Goal: Task Accomplishment & Management: Use online tool/utility

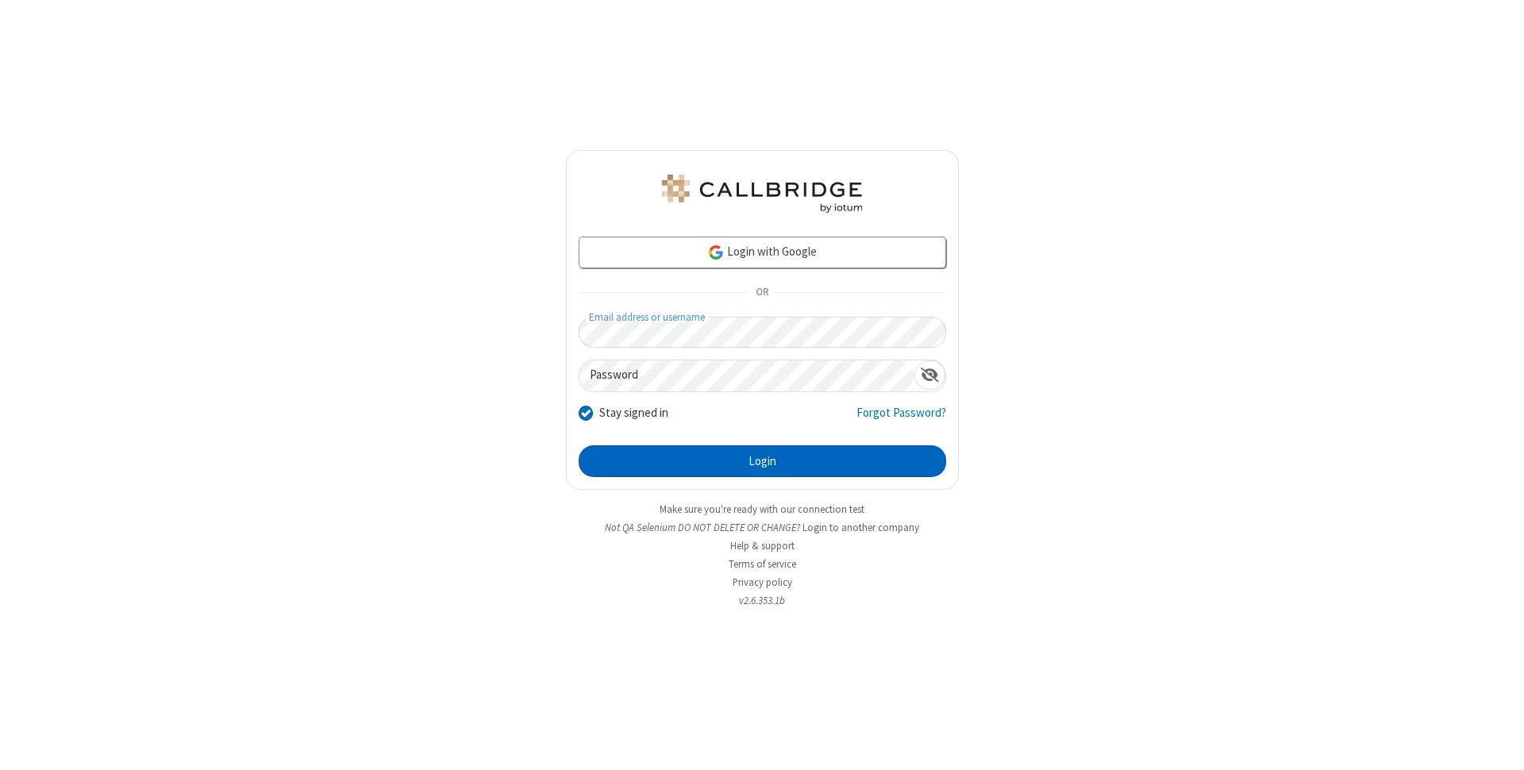
click at [762, 461] on button "Login" at bounding box center [763, 461] width 368 height 32
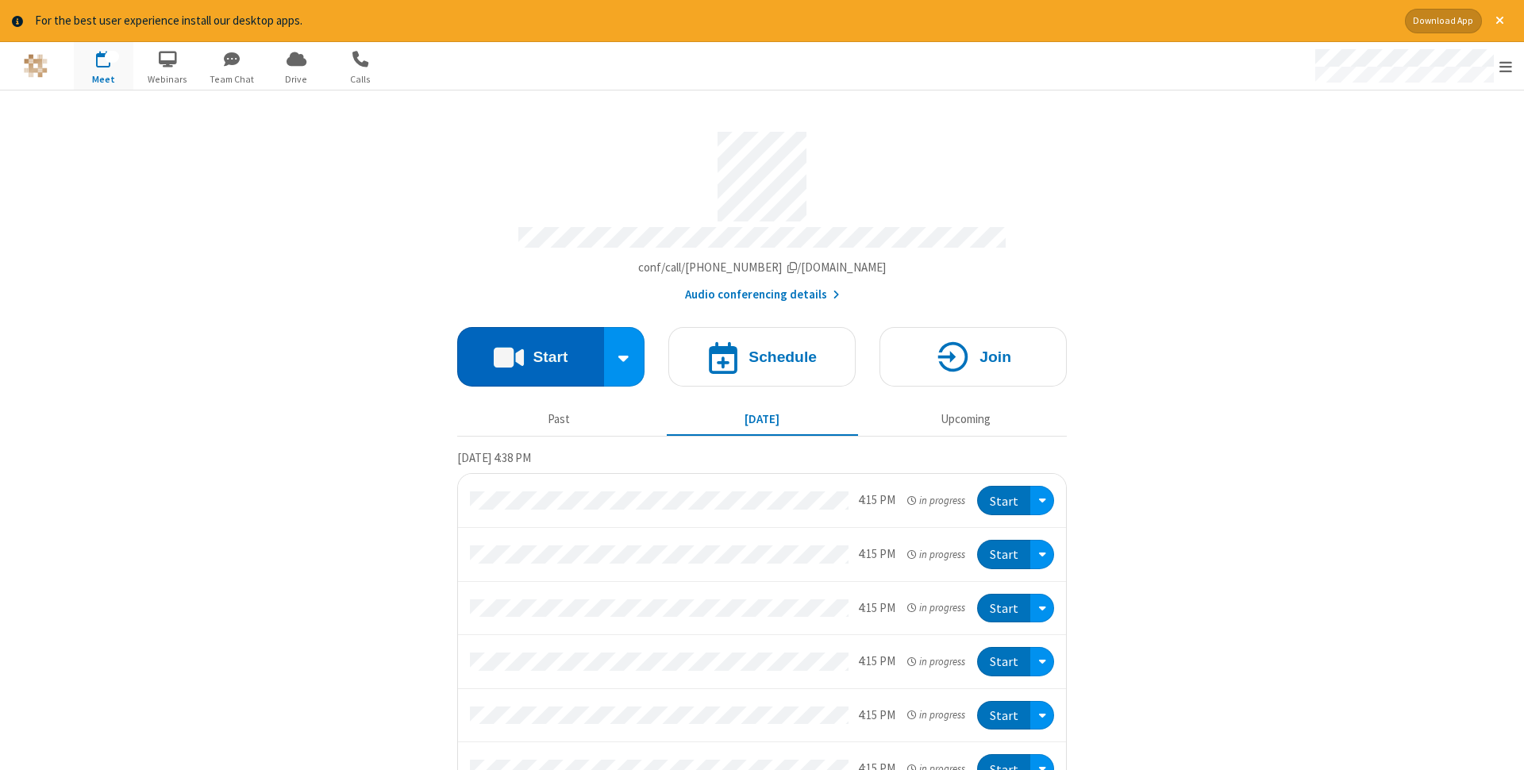
click at [530, 352] on button "Start" at bounding box center [530, 357] width 147 height 60
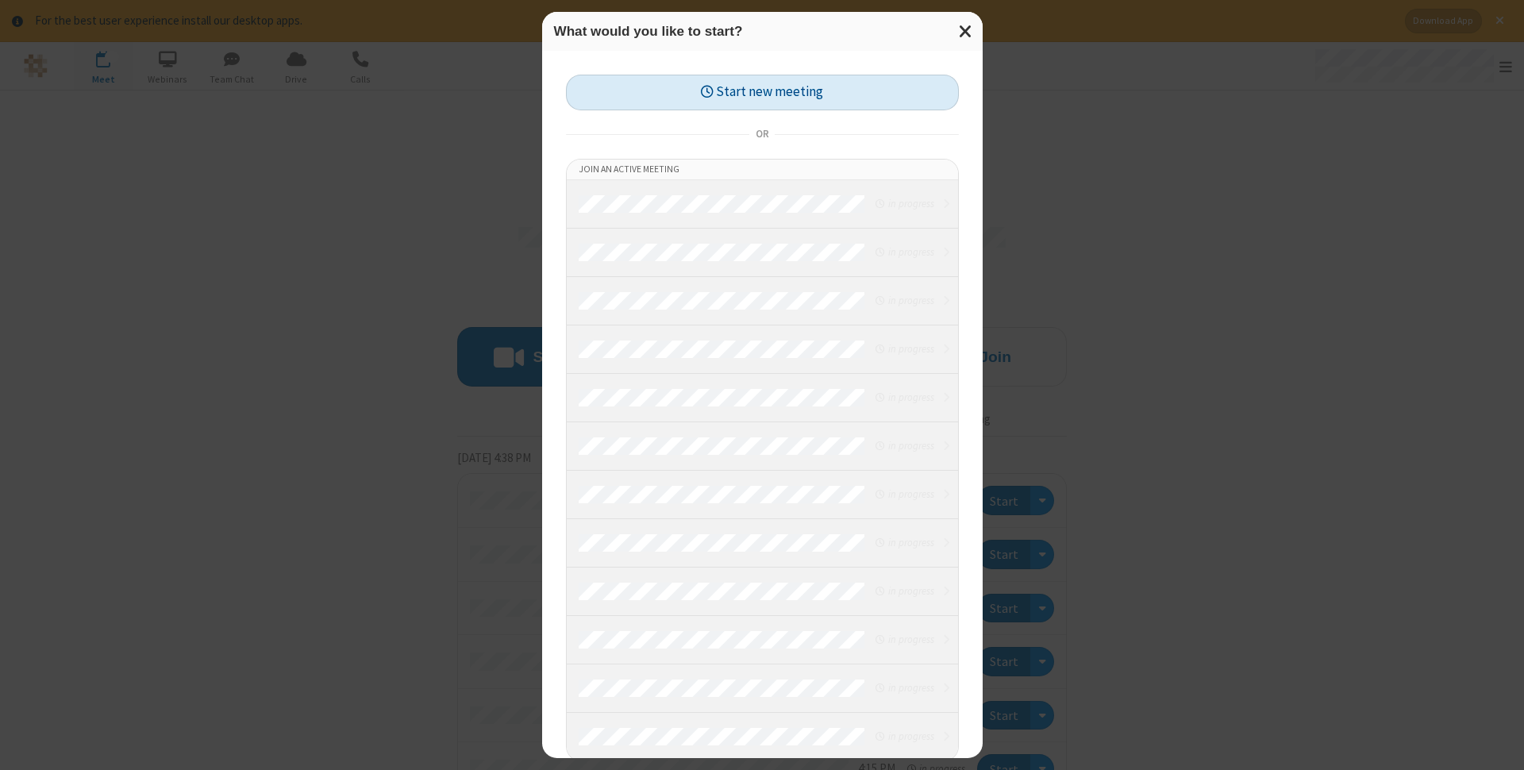
click at [762, 92] on button "Start new meeting" at bounding box center [762, 93] width 393 height 36
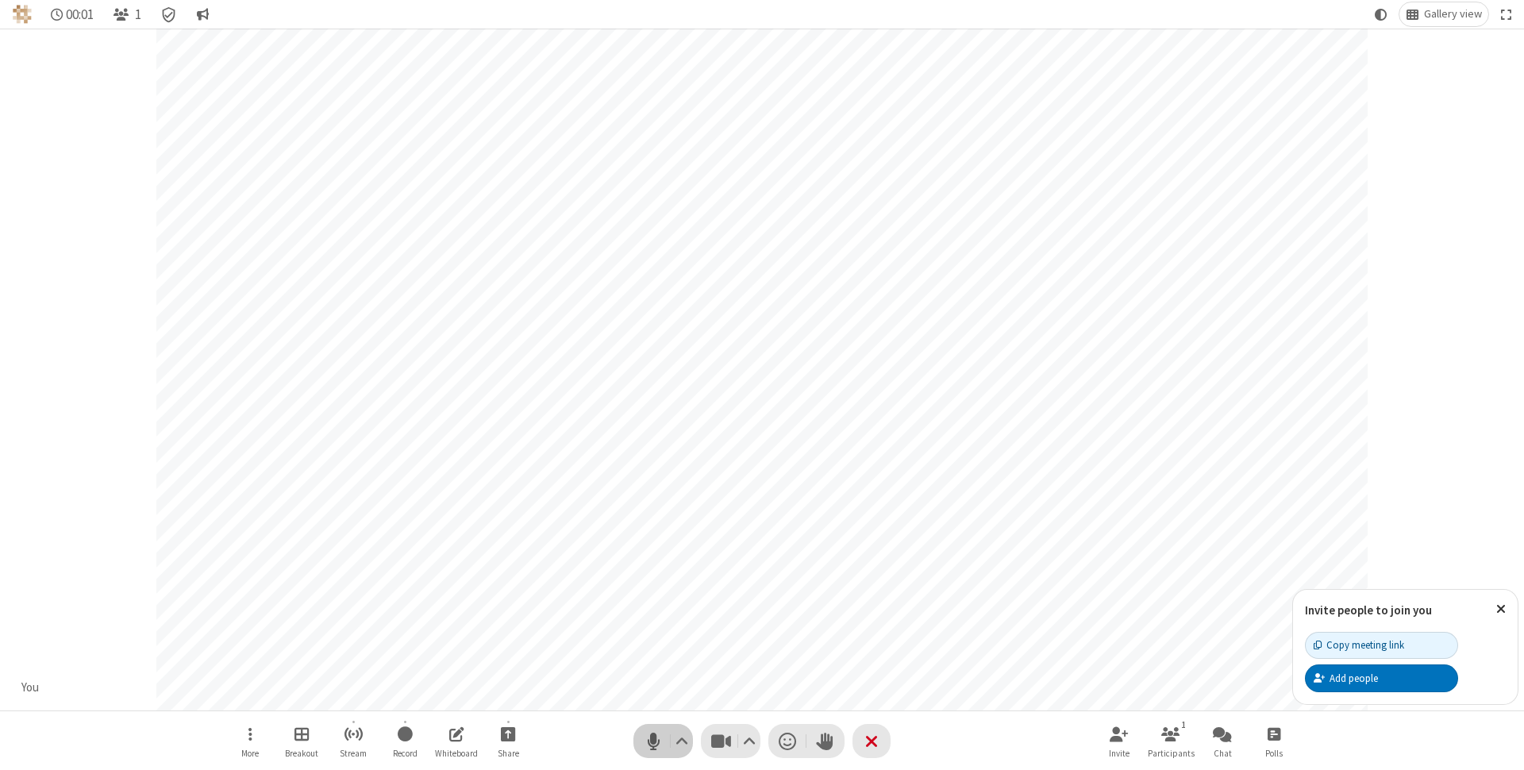
click at [653, 741] on span "Mute (⌘+Shift+A)" at bounding box center [653, 741] width 24 height 23
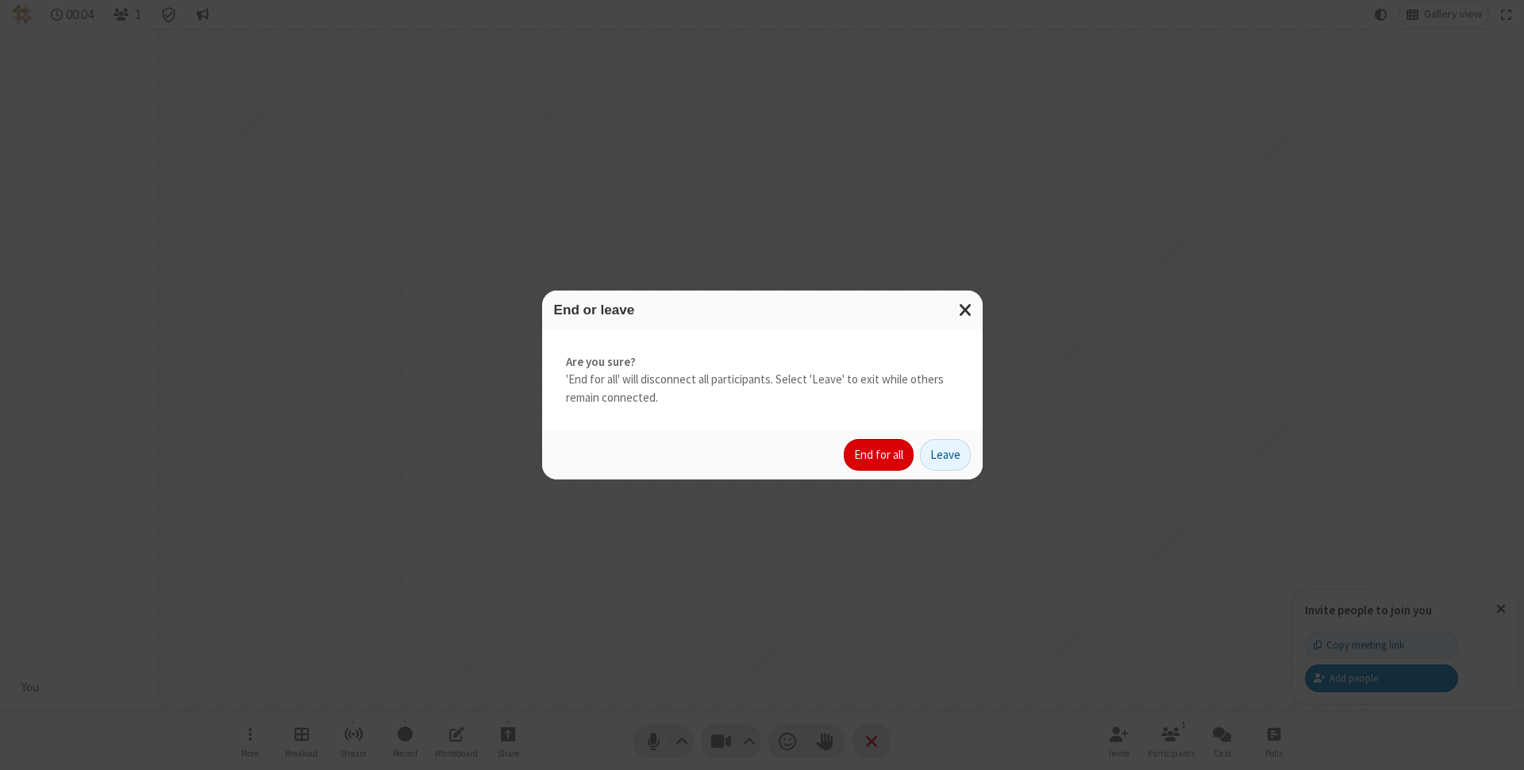
click at [880, 455] on button "End for all" at bounding box center [879, 455] width 70 height 32
